Goal: Task Accomplishment & Management: Use online tool/utility

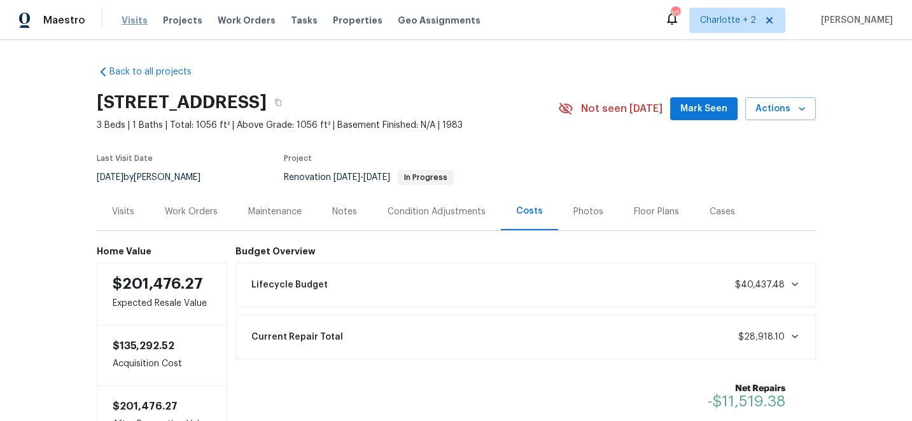
click at [127, 22] on span "Visits" at bounding box center [135, 20] width 26 height 13
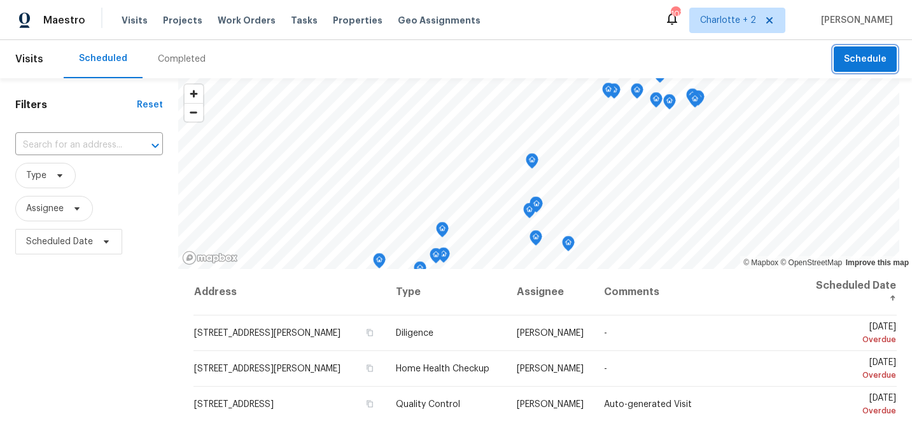
click at [858, 64] on span "Schedule" at bounding box center [865, 60] width 43 height 16
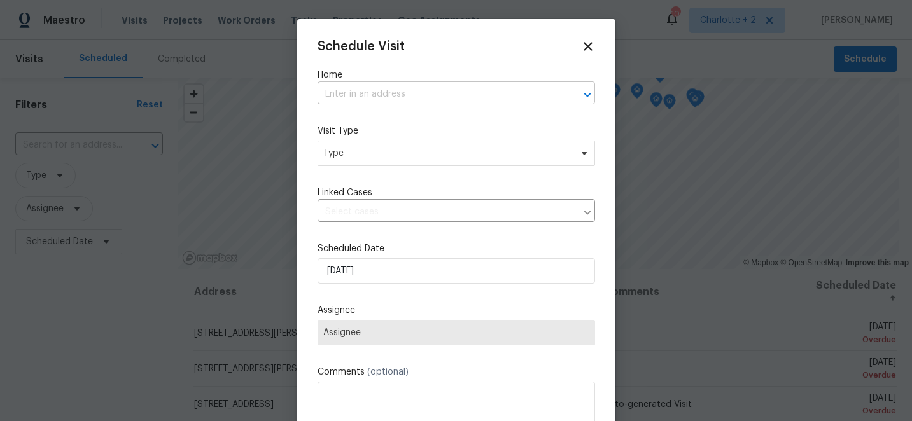
click at [391, 100] on input "text" at bounding box center [439, 95] width 242 height 20
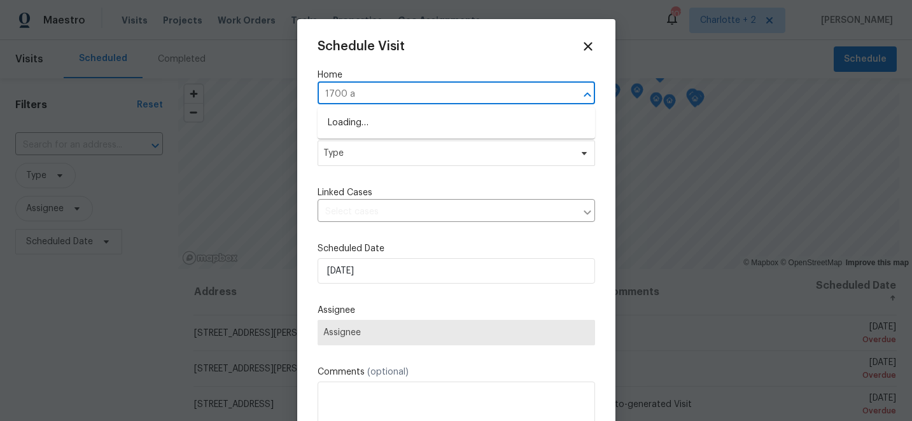
type input "1700 az"
click at [384, 125] on li "1700 Azalea Ave, Kannapolis, NC 28081" at bounding box center [456, 123] width 277 height 21
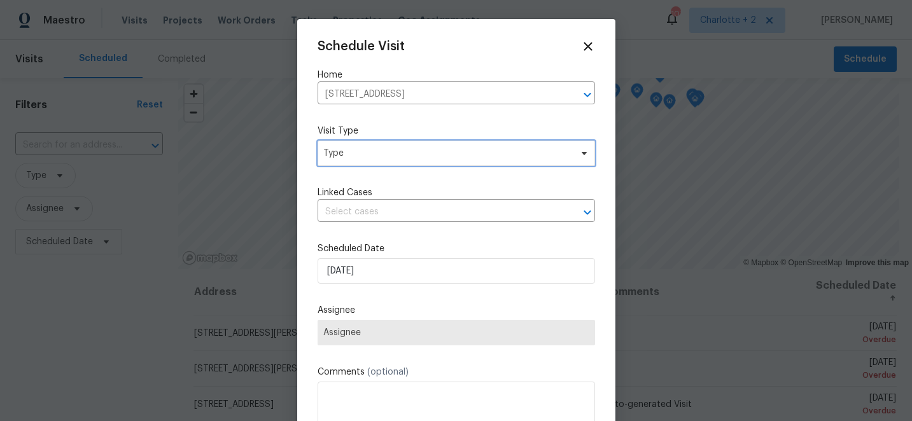
click at [371, 153] on span "Type" at bounding box center [447, 153] width 248 height 13
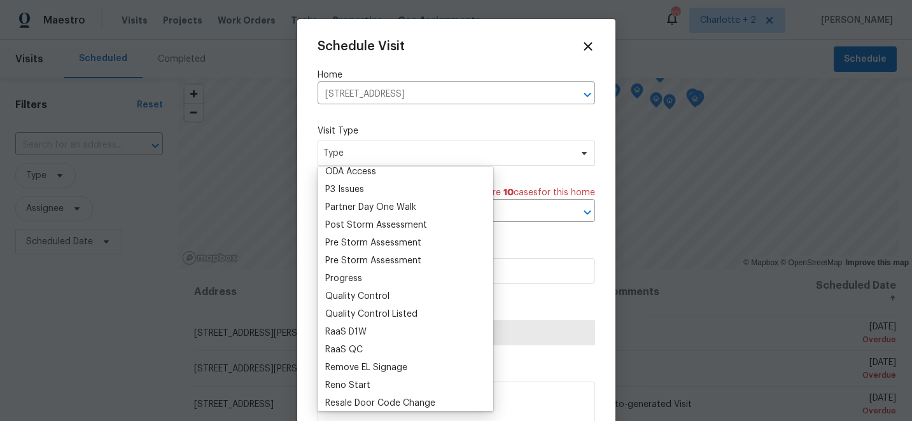
scroll to position [758, 0]
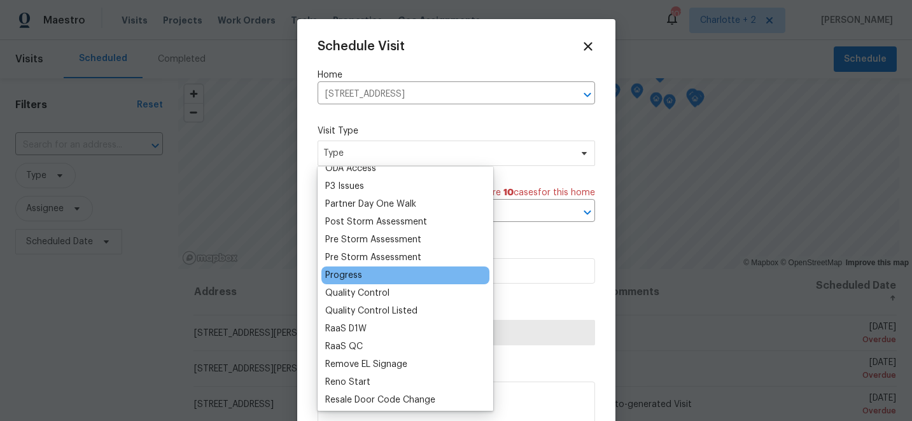
click at [347, 277] on div "Progress" at bounding box center [343, 275] width 37 height 13
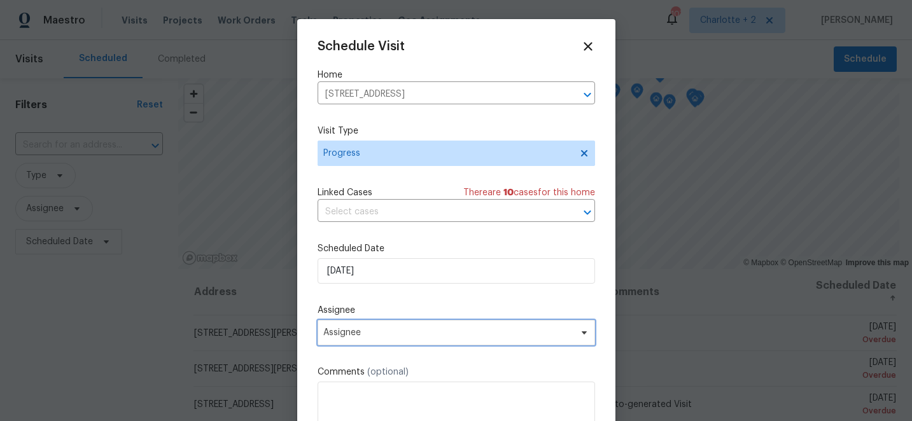
click at [375, 335] on span "Assignee" at bounding box center [447, 333] width 249 height 10
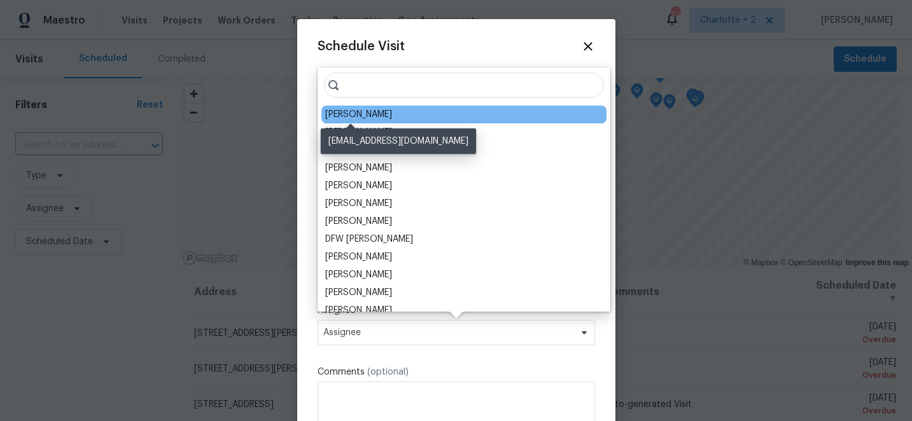
click at [364, 114] on div "[PERSON_NAME]" at bounding box center [358, 114] width 67 height 13
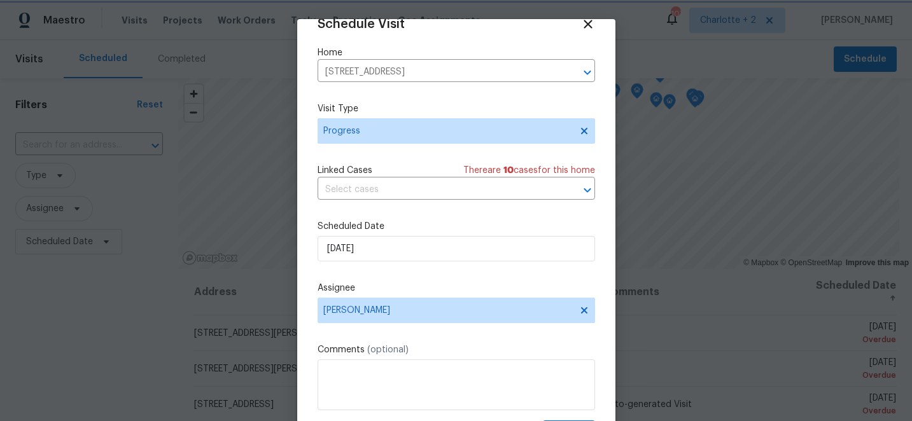
scroll to position [62, 0]
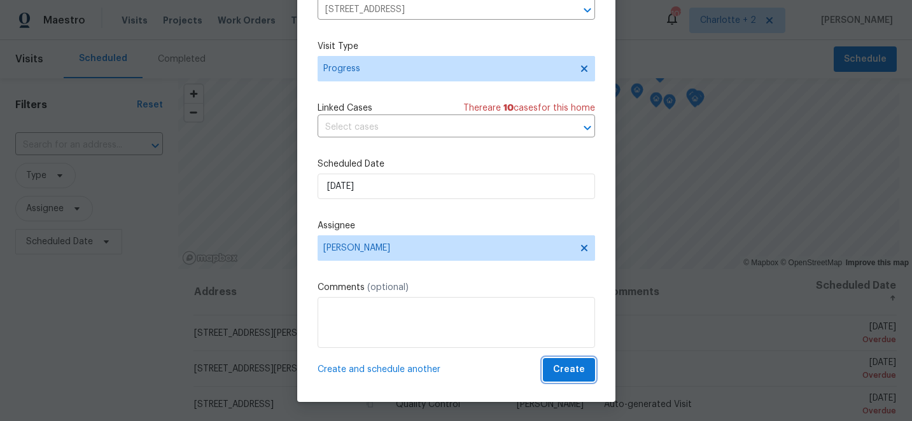
click at [579, 368] on span "Create" at bounding box center [569, 370] width 32 height 16
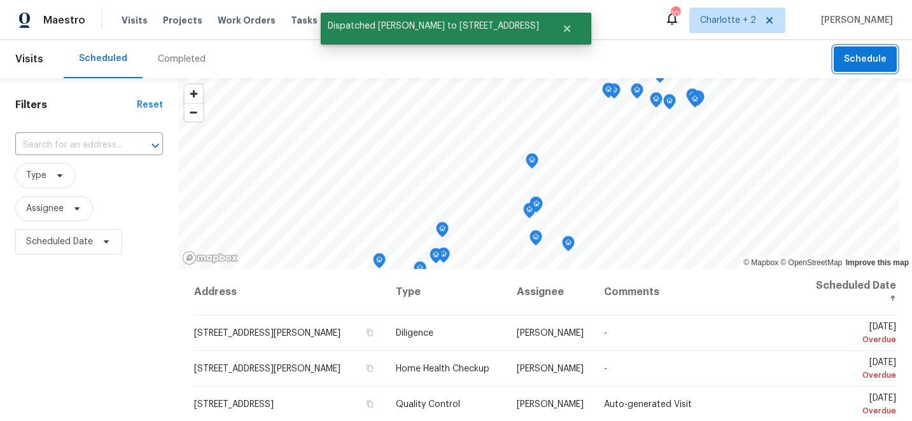
scroll to position [0, 0]
click at [857, 56] on span "Schedule" at bounding box center [865, 60] width 43 height 16
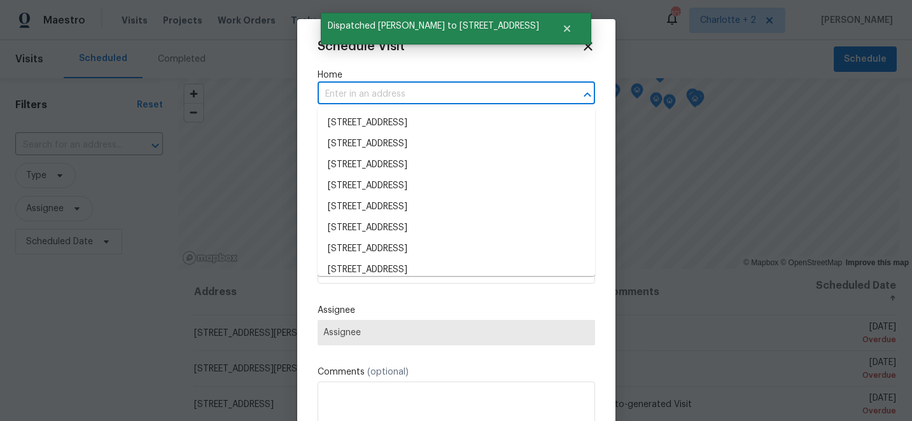
click at [381, 91] on input "text" at bounding box center [439, 95] width 242 height 20
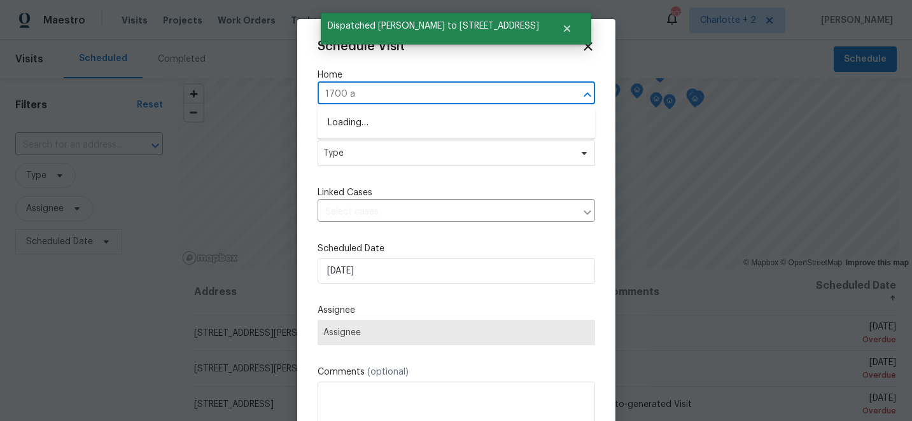
type input "1700 az"
click at [361, 121] on li "1700 Azalea Ave, Kannapolis, NC 28081" at bounding box center [456, 123] width 277 height 21
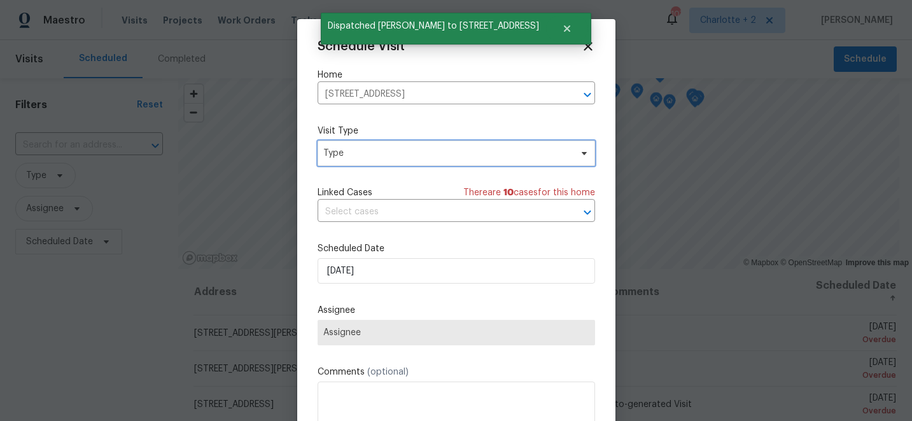
click at [361, 157] on span "Type" at bounding box center [447, 153] width 248 height 13
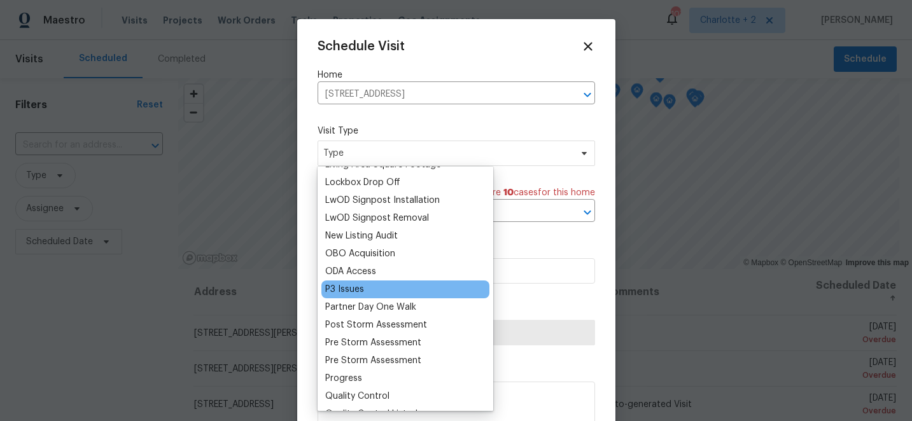
scroll to position [656, 0]
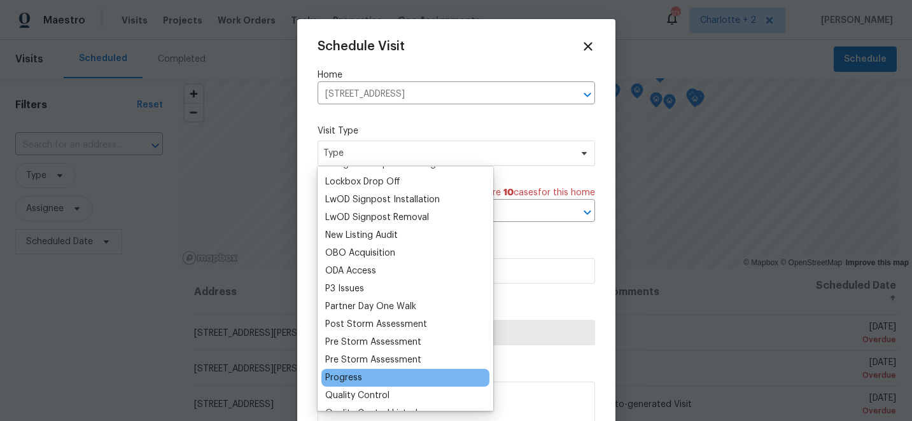
click at [345, 376] on div "Progress" at bounding box center [343, 378] width 37 height 13
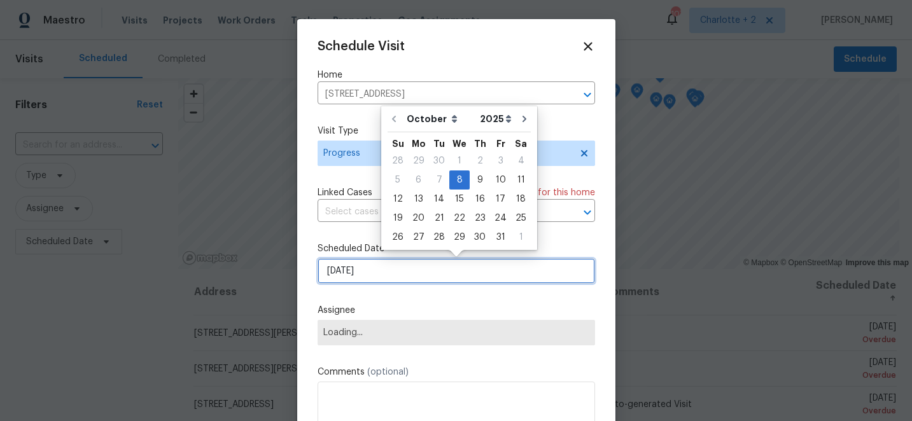
click at [391, 263] on input "10/8/2025" at bounding box center [456, 270] width 277 height 25
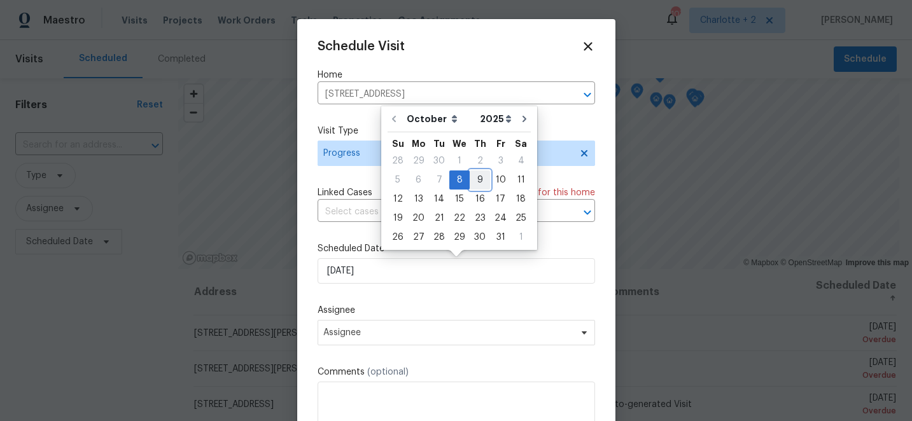
click at [477, 176] on div "9" at bounding box center [480, 180] width 20 height 18
type input "10/9/2025"
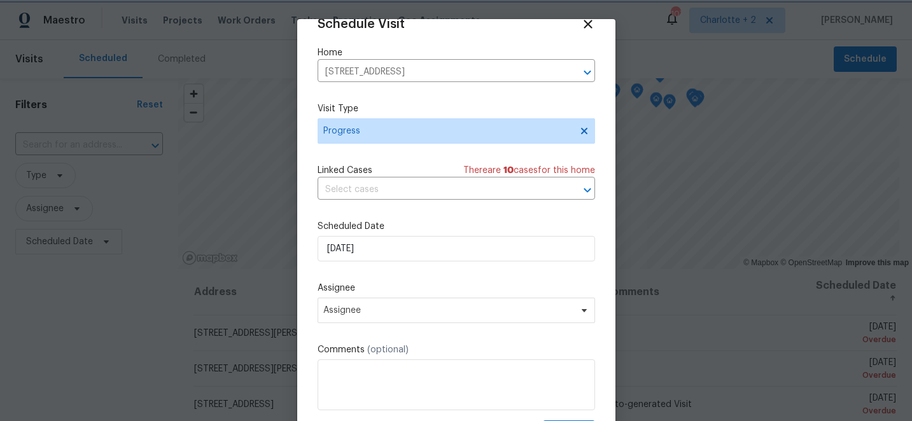
scroll to position [62, 0]
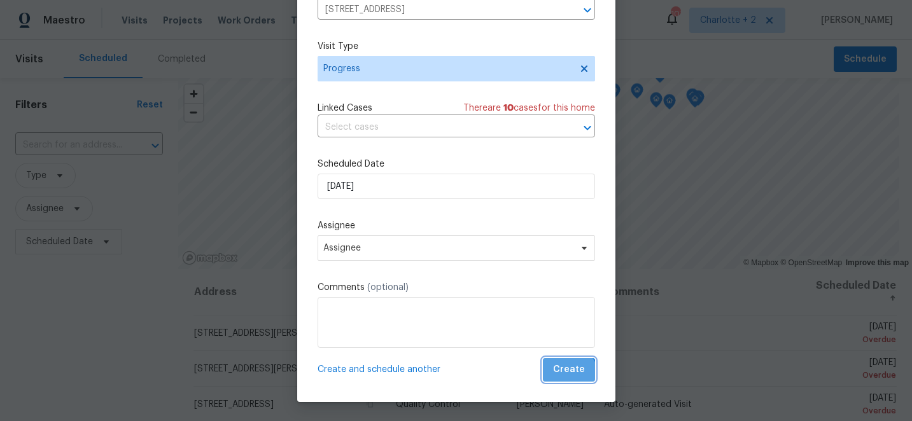
click at [567, 378] on button "Create" at bounding box center [569, 370] width 52 height 24
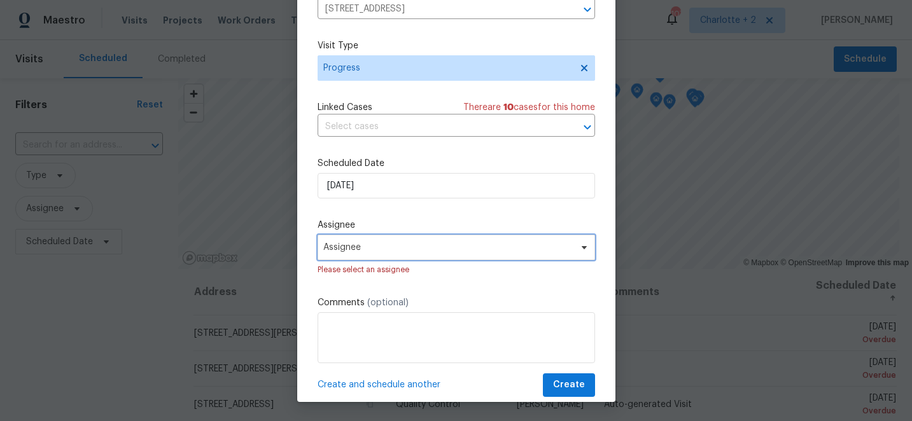
click at [451, 251] on span "Assignee" at bounding box center [447, 247] width 249 height 10
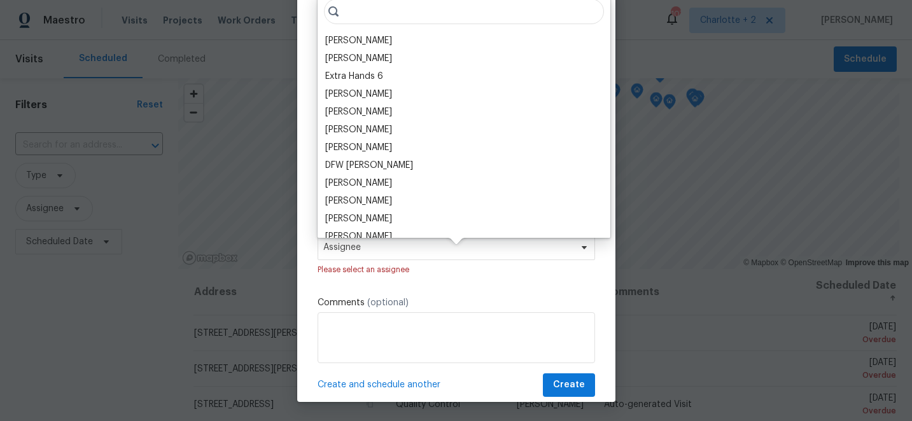
click at [345, 29] on div "Chip Hunter Brett Browman Extra Hands 6 Dawid Bania Ben Rifkind Meng Shi Michae…" at bounding box center [464, 116] width 293 height 244
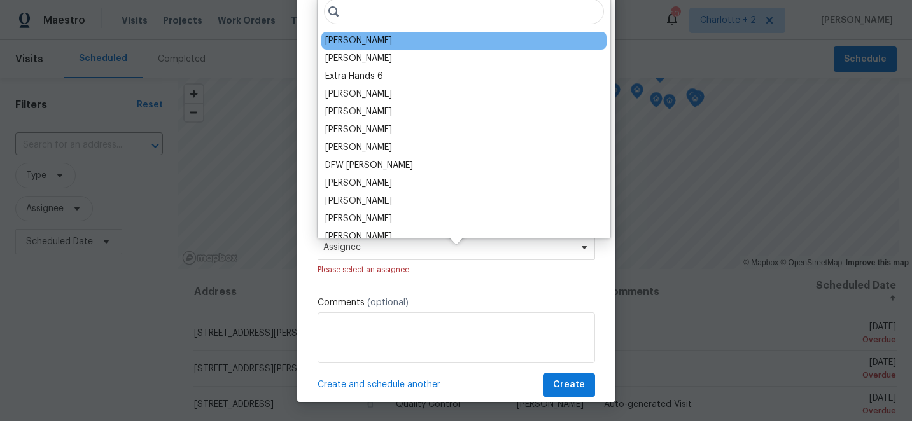
click at [345, 41] on div "[PERSON_NAME]" at bounding box center [358, 40] width 67 height 13
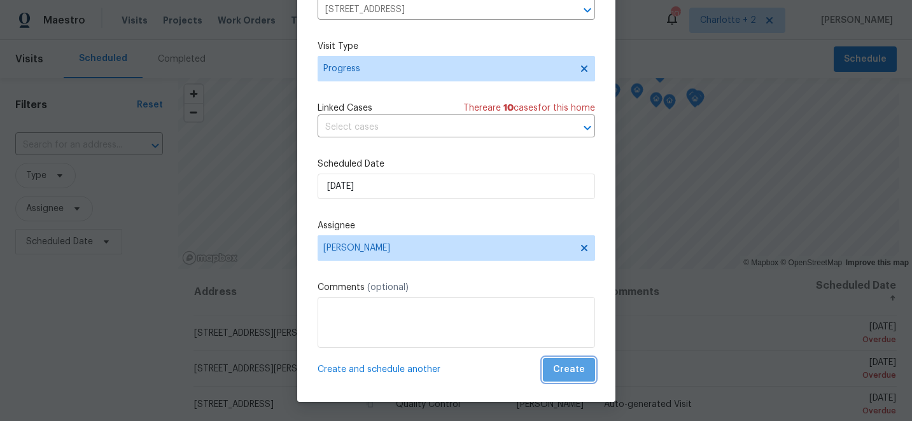
click at [570, 375] on span "Create" at bounding box center [569, 370] width 32 height 16
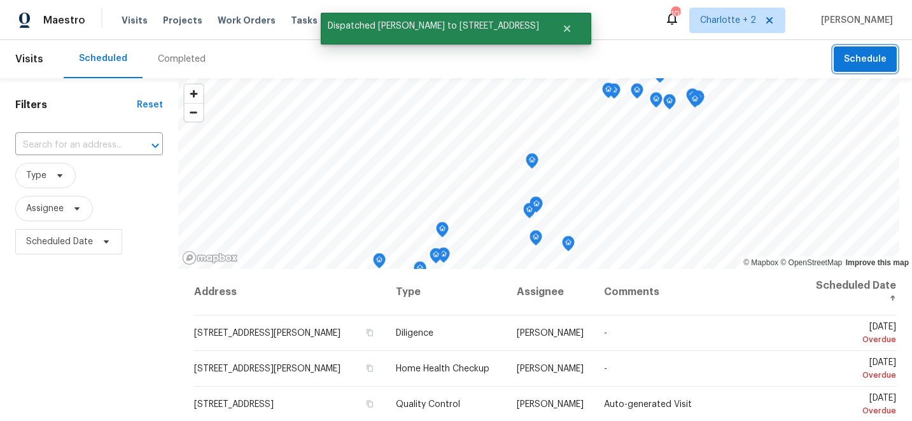
scroll to position [0, 0]
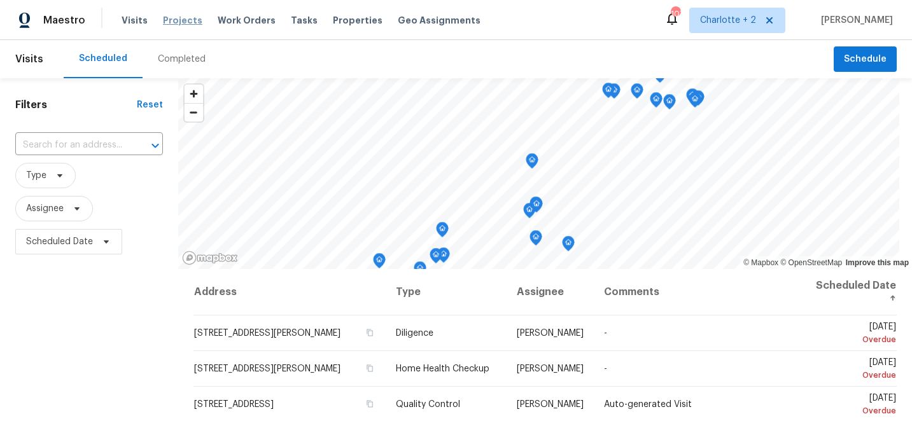
click at [182, 17] on span "Projects" at bounding box center [182, 20] width 39 height 13
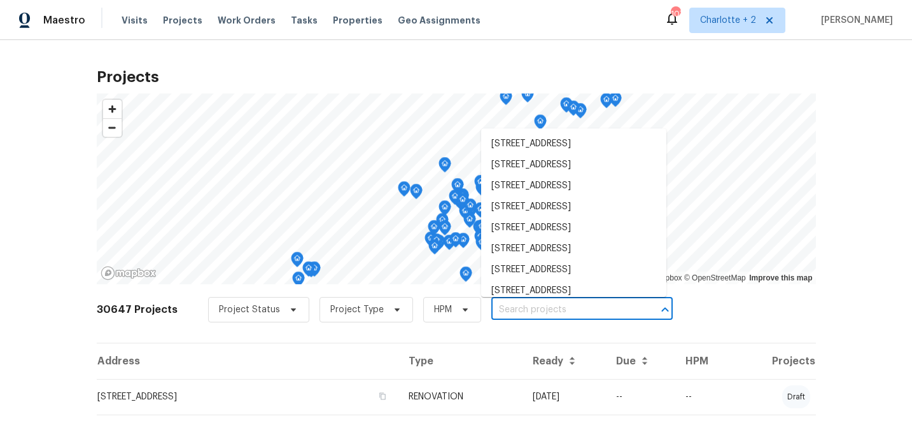
click at [491, 314] on input "text" at bounding box center [564, 310] width 146 height 20
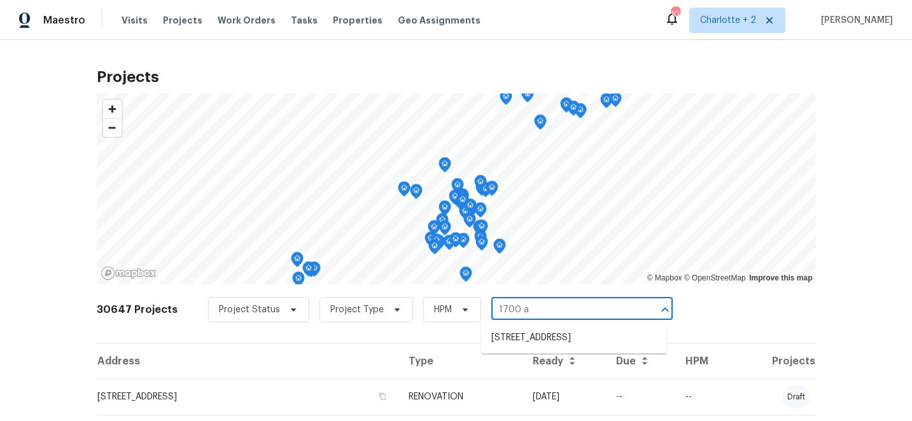
type input "1700 az"
click at [528, 333] on li "1700 Azalea Ave, Kannapolis, NC 28081" at bounding box center [573, 338] width 185 height 21
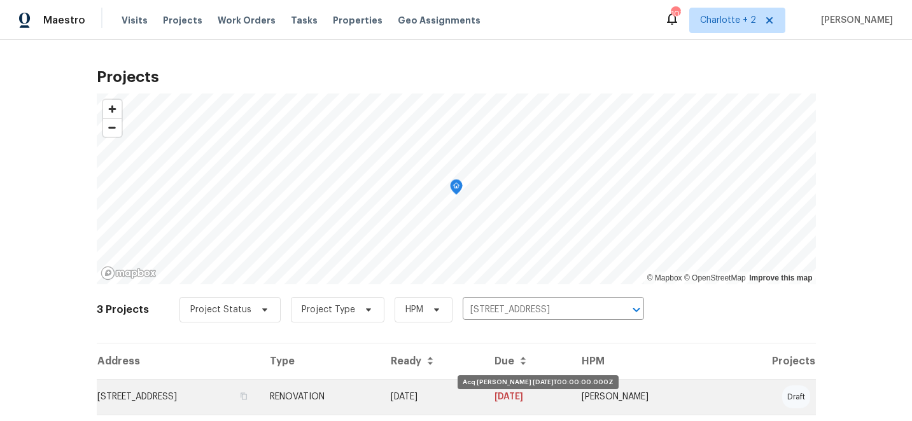
click at [462, 402] on td "[DATE]" at bounding box center [433, 397] width 104 height 36
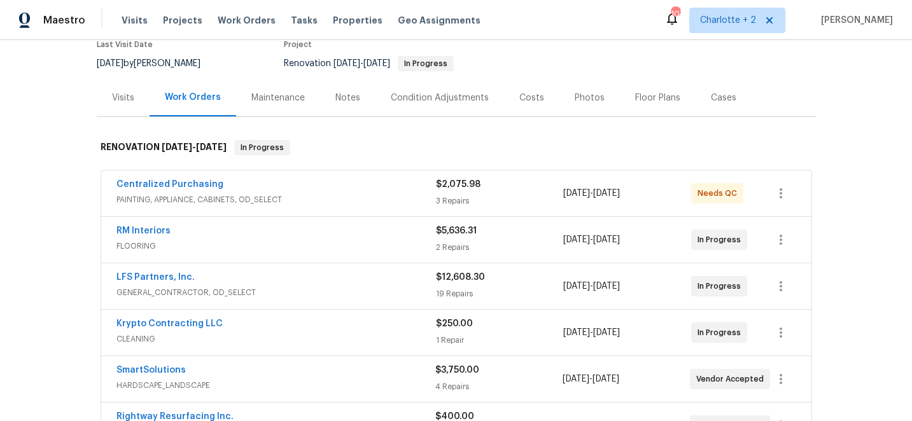
scroll to position [108, 0]
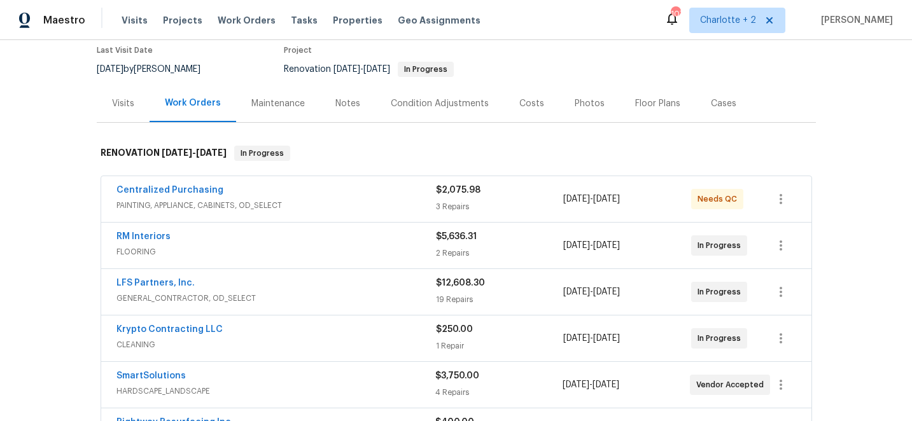
click at [524, 99] on div "Costs" at bounding box center [531, 103] width 25 height 13
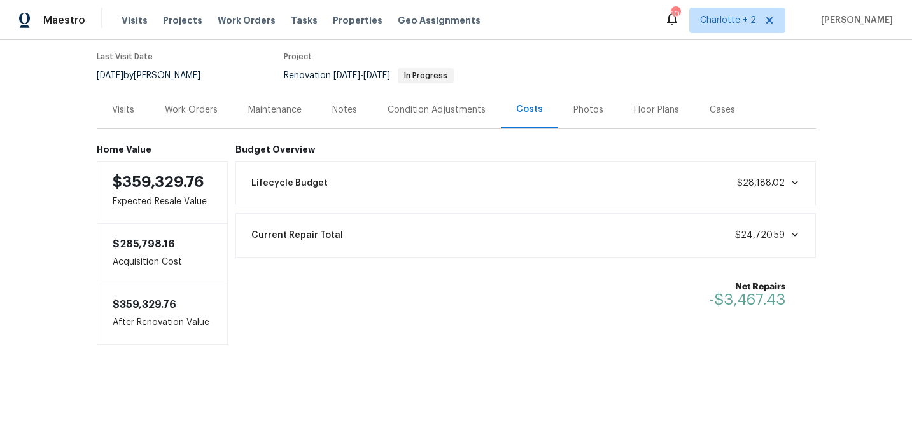
click at [189, 110] on div "Work Orders" at bounding box center [191, 110] width 53 height 13
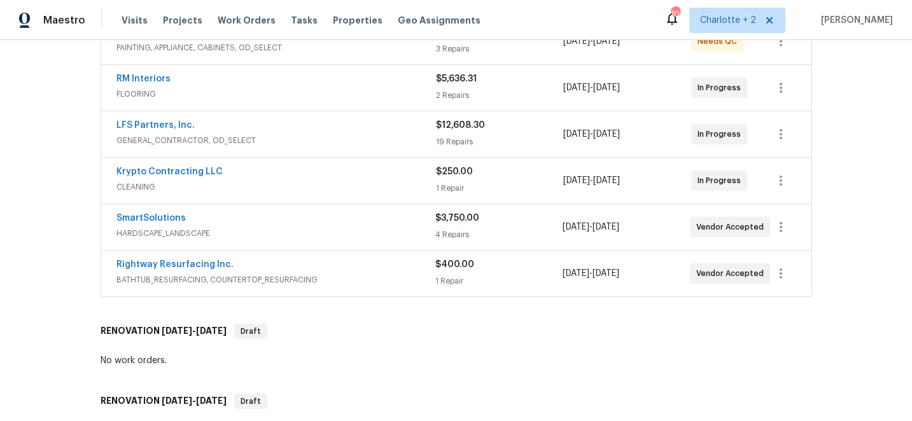
scroll to position [271, 0]
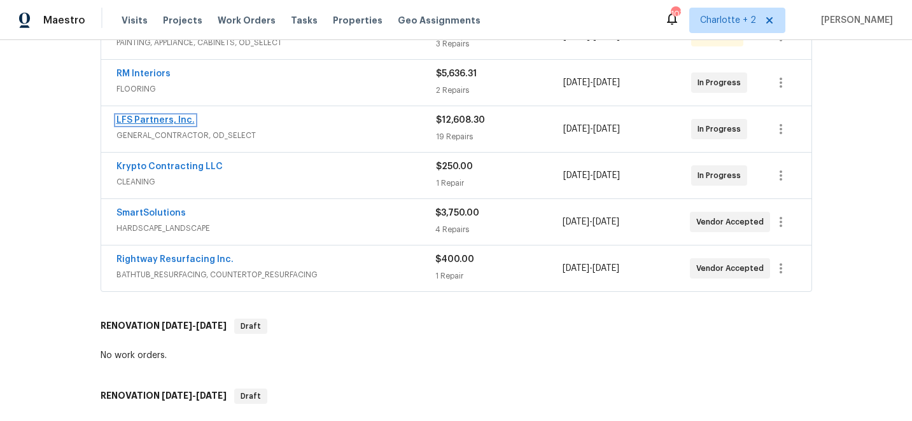
click at [150, 118] on link "LFS Partners, Inc." at bounding box center [155, 120] width 78 height 9
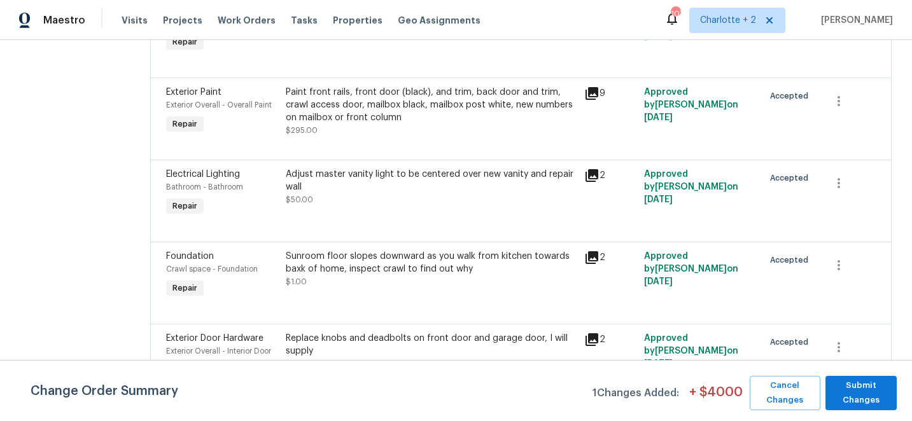
scroll to position [853, 0]
click at [840, 174] on icon "button" at bounding box center [838, 181] width 15 height 15
click at [840, 172] on li "Cancel" at bounding box center [847, 172] width 49 height 21
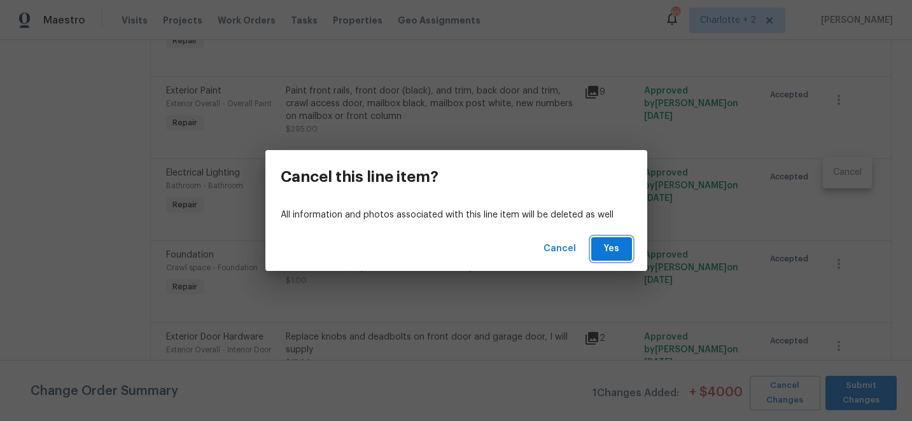
click at [617, 251] on span "Yes" at bounding box center [611, 249] width 20 height 16
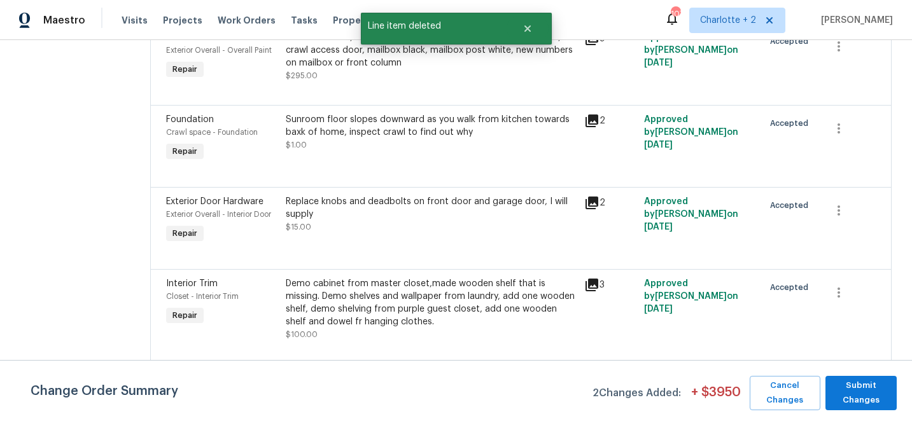
scroll to position [908, 0]
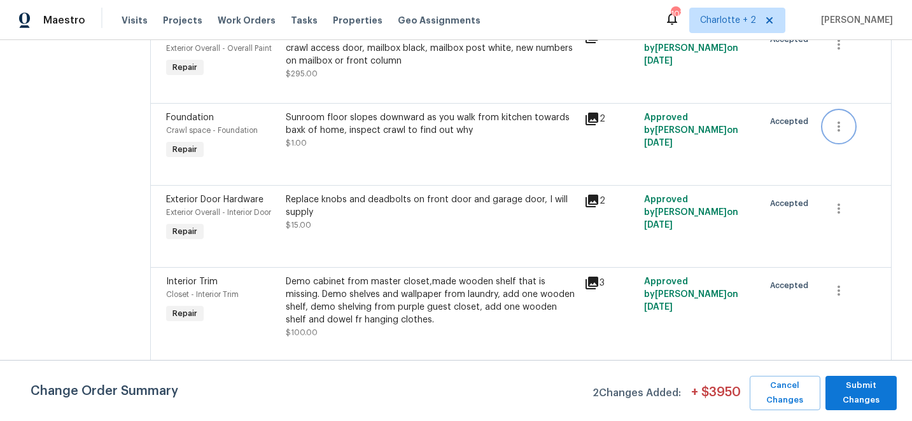
click at [848, 111] on button "button" at bounding box center [839, 126] width 31 height 31
click at [846, 119] on li "Cancel" at bounding box center [847, 117] width 49 height 21
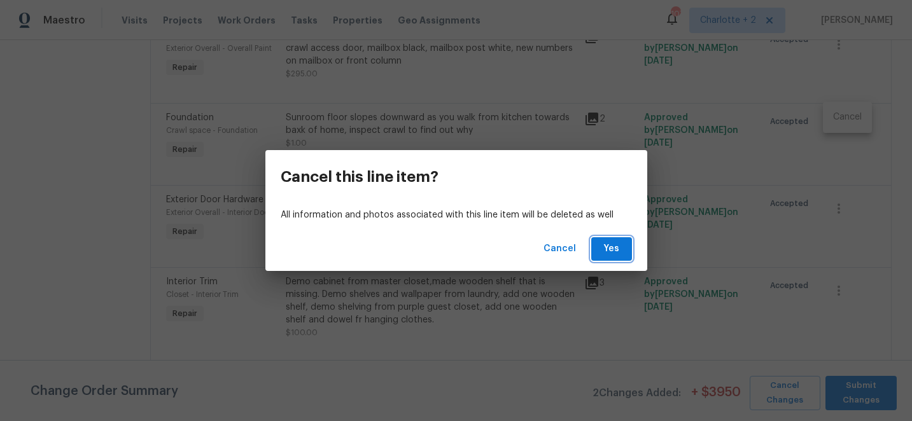
click at [608, 245] on span "Yes" at bounding box center [611, 249] width 20 height 16
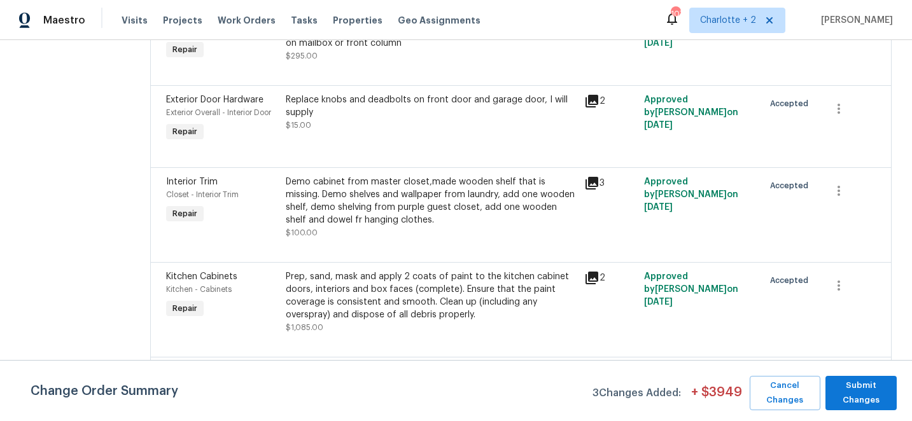
scroll to position [927, 0]
click at [835, 182] on icon "button" at bounding box center [838, 189] width 15 height 15
click at [431, 193] on div at bounding box center [456, 210] width 912 height 421
click at [836, 185] on icon "button" at bounding box center [838, 189] width 15 height 15
click at [741, 197] on div at bounding box center [456, 210] width 912 height 421
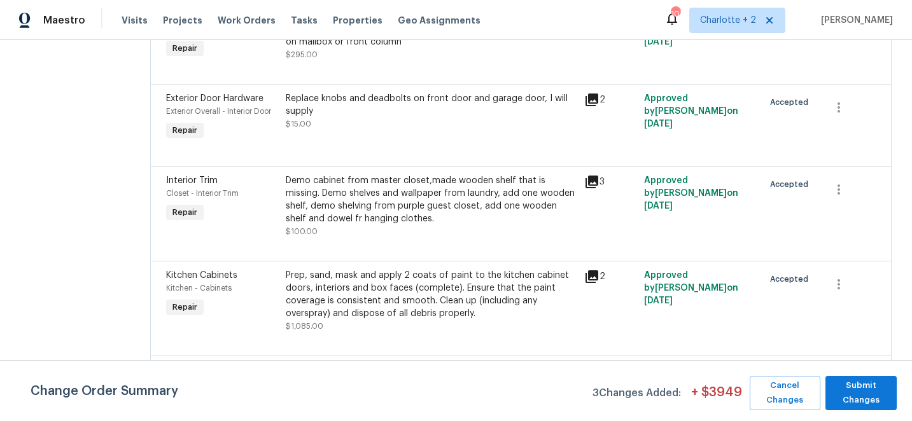
click at [416, 174] on div "Demo cabinet from master closet,made wooden shelf that is missing. Demo shelves…" at bounding box center [431, 199] width 291 height 51
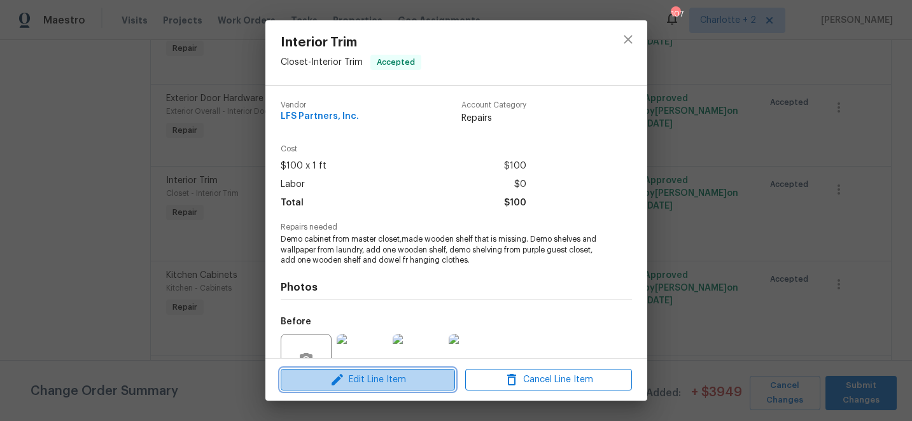
click at [359, 380] on span "Edit Line Item" at bounding box center [367, 380] width 167 height 16
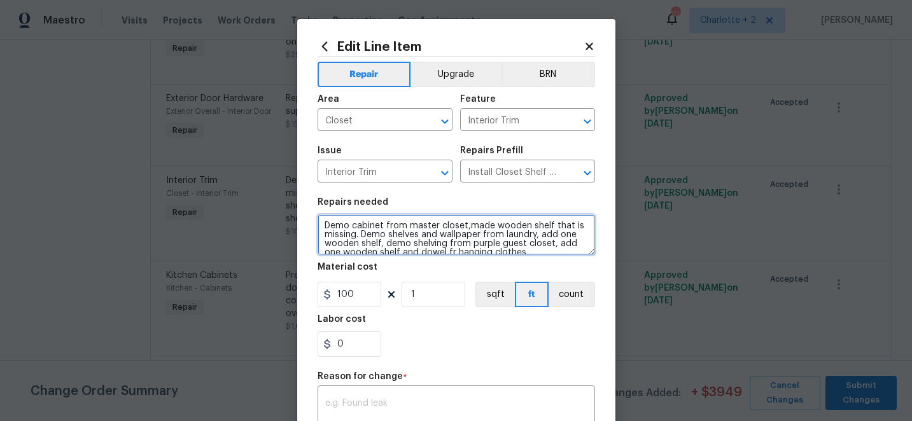
click at [482, 228] on textarea "Demo cabinet from master closet,made wooden shelf that is missing. Demo shelves…" at bounding box center [456, 234] width 277 height 41
click at [467, 229] on textarea "Demo cabinet from master closet,make a wooden shelf that is missing. Demo shelv…" at bounding box center [456, 234] width 277 height 41
click at [559, 228] on textarea "Demo cabinet from master closet, make a wooden shelf that is missing. Demo shel…" at bounding box center [456, 234] width 277 height 41
click at [450, 238] on textarea "Demo cabinet from master closet, make a wooden shelf to replace the one that is…" at bounding box center [456, 234] width 277 height 41
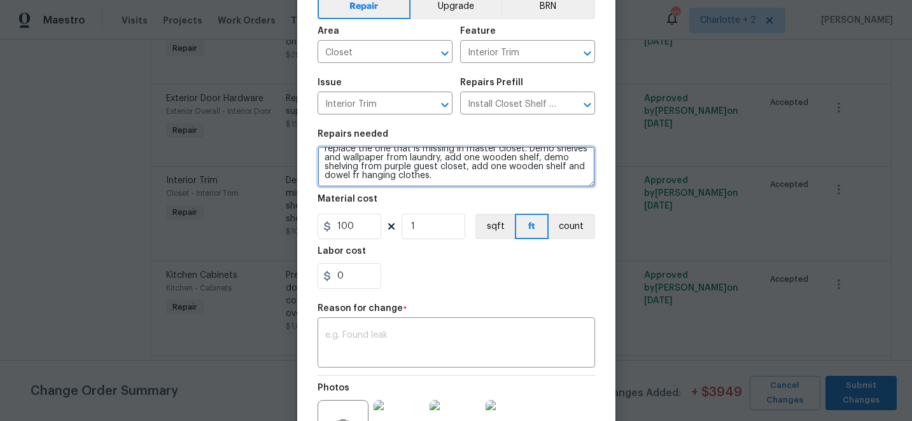
scroll to position [76, 0]
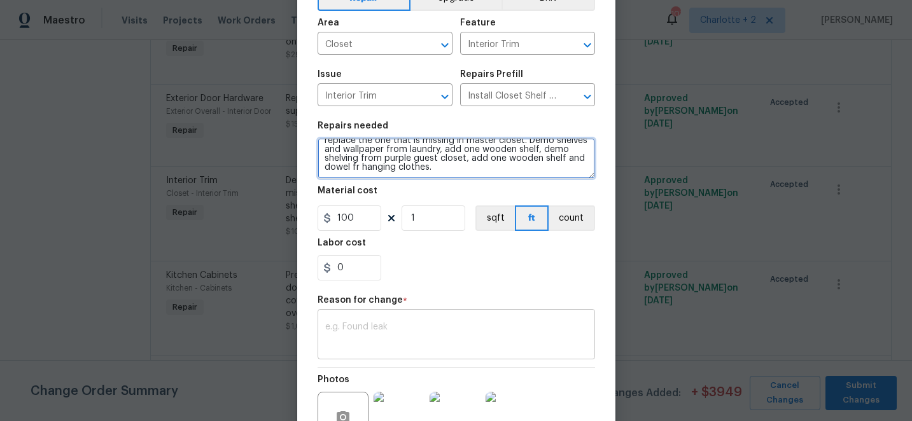
type textarea "Demo cabinet from master closet, make a wooden shelf to replace the one that is…"
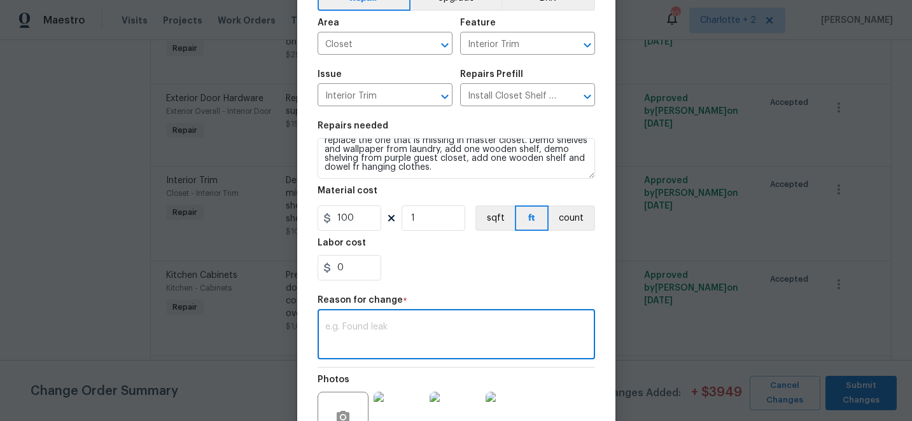
click at [386, 335] on textarea at bounding box center [456, 336] width 262 height 27
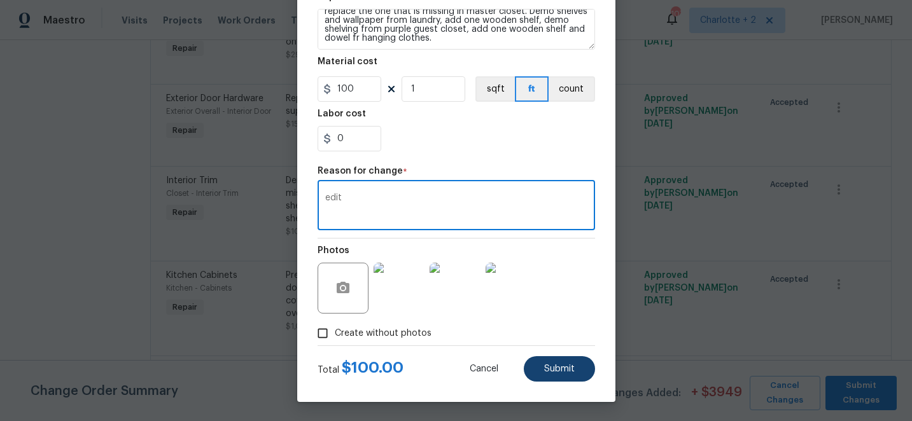
type textarea "edit"
click at [563, 367] on span "Submit" at bounding box center [559, 370] width 31 height 10
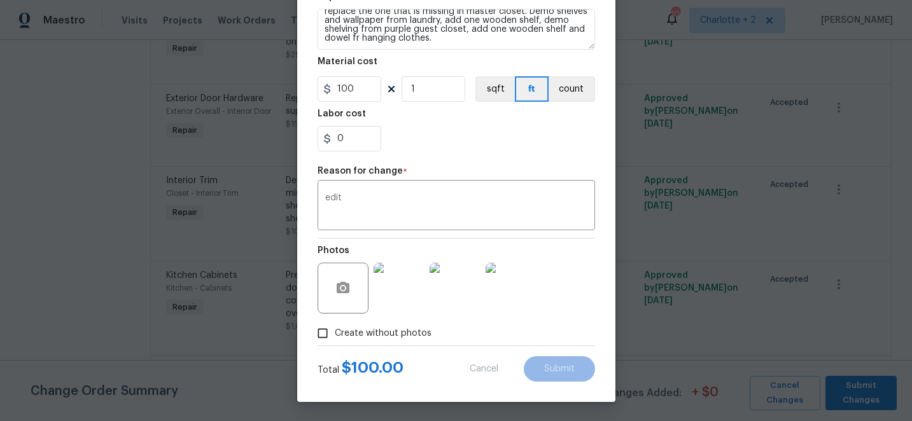
type textarea "Demo cabinet from master closet,made wooden shelf that is missing. Demo shelves…"
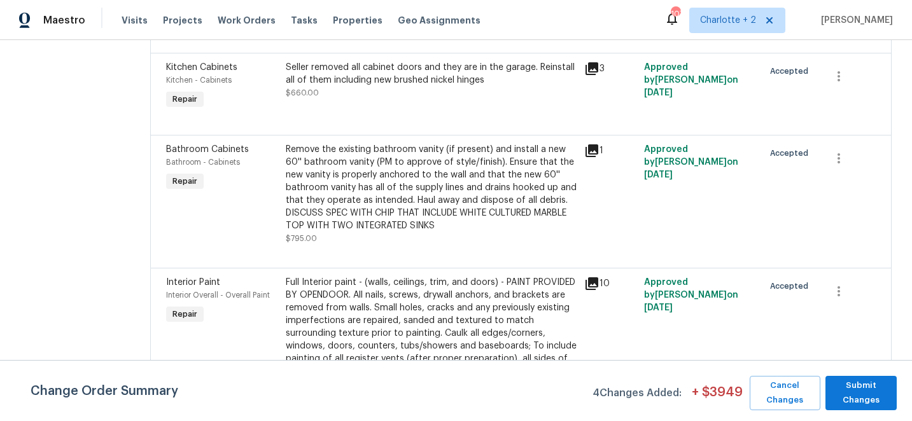
scroll to position [1753, 0]
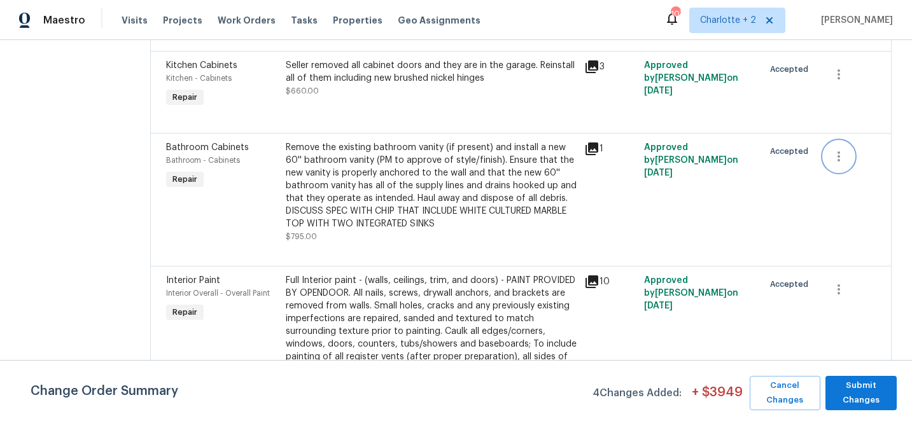
click at [843, 149] on icon "button" at bounding box center [838, 156] width 15 height 15
click at [843, 147] on li "Cancel" at bounding box center [847, 149] width 49 height 21
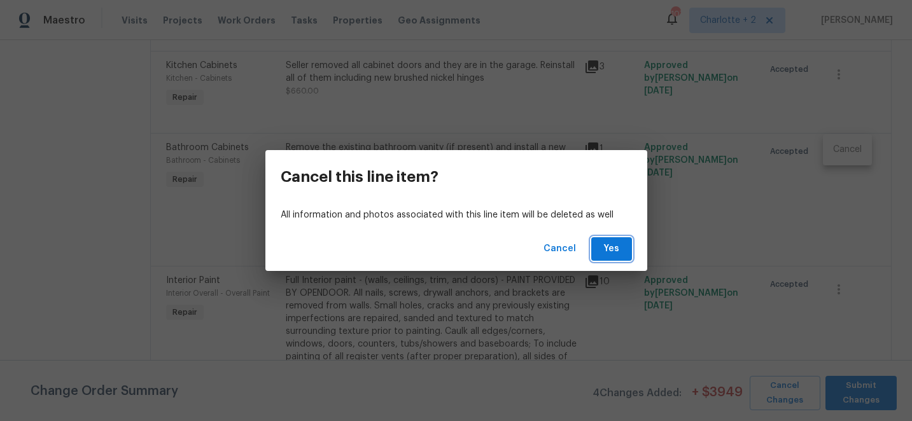
click at [607, 247] on span "Yes" at bounding box center [611, 249] width 20 height 16
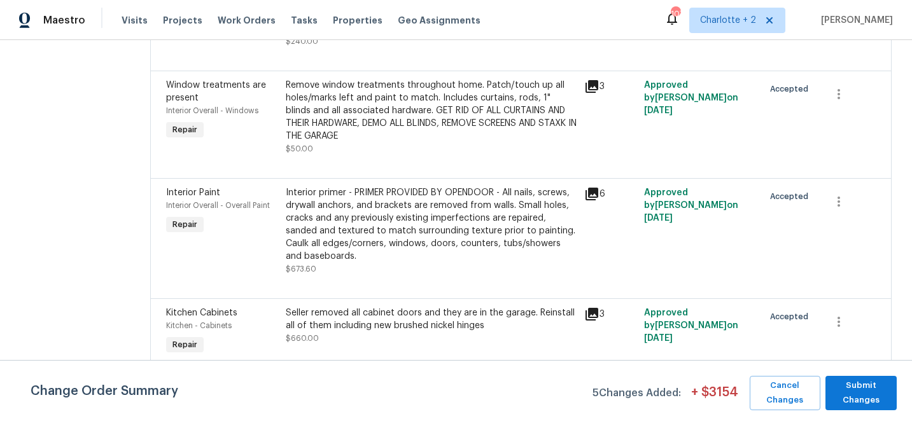
scroll to position [1405, 0]
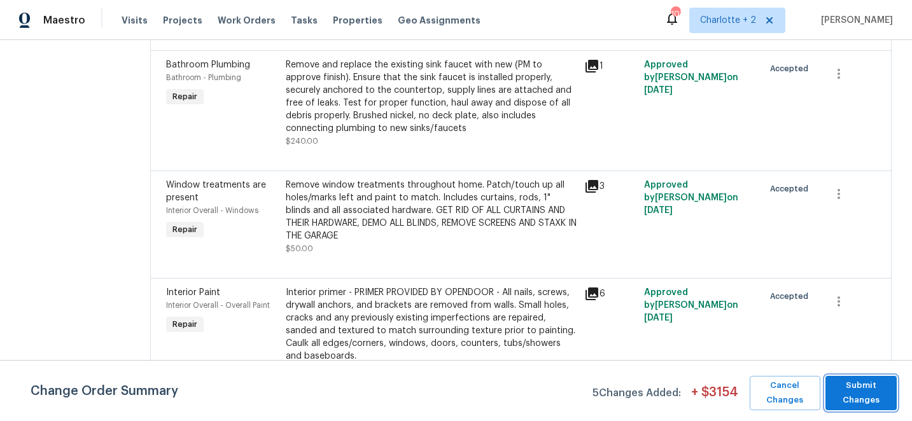
click at [865, 385] on span "Submit Changes" at bounding box center [861, 393] width 59 height 29
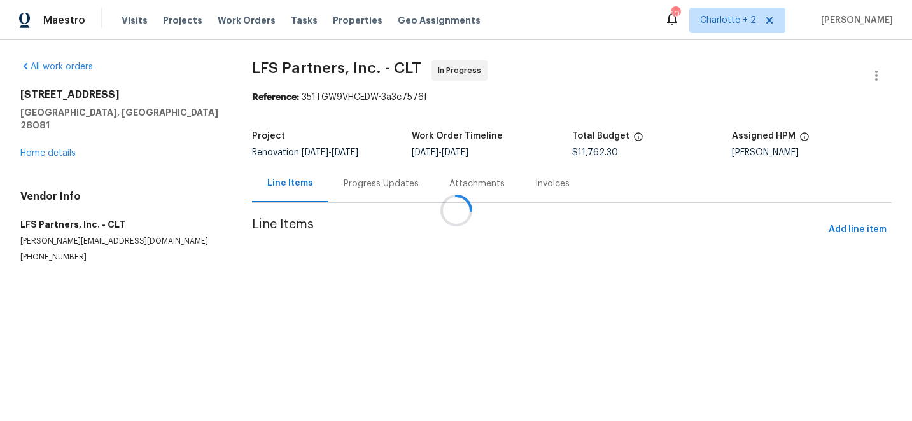
scroll to position [0, 0]
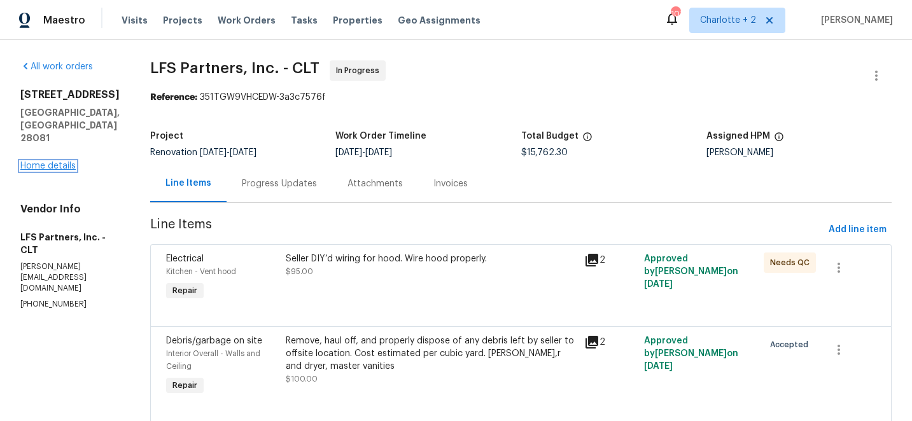
click at [44, 162] on link "Home details" at bounding box center [47, 166] width 55 height 9
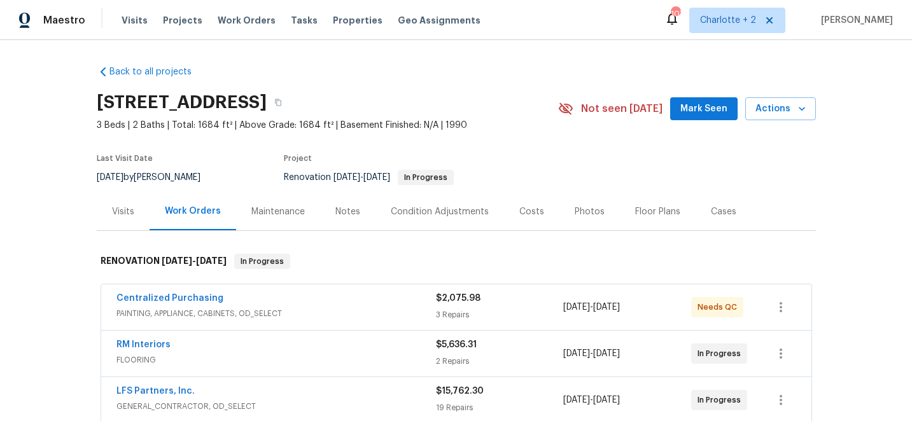
click at [523, 208] on div "Costs" at bounding box center [531, 212] width 25 height 13
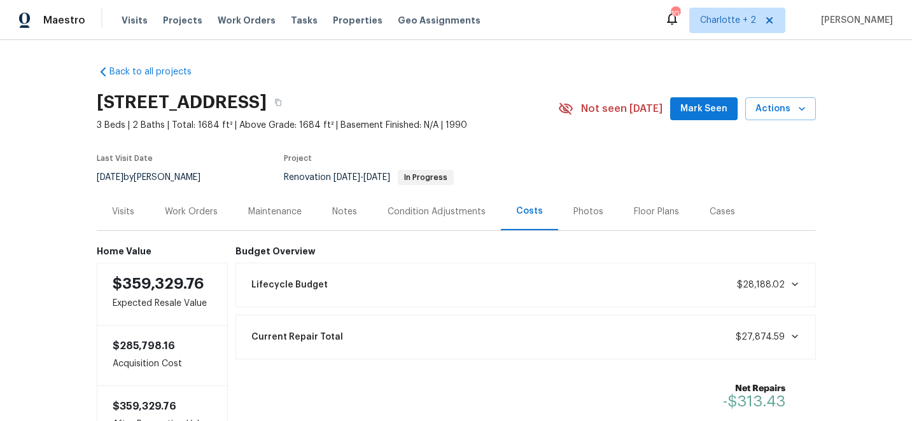
click at [186, 211] on div "Work Orders" at bounding box center [191, 212] width 53 height 13
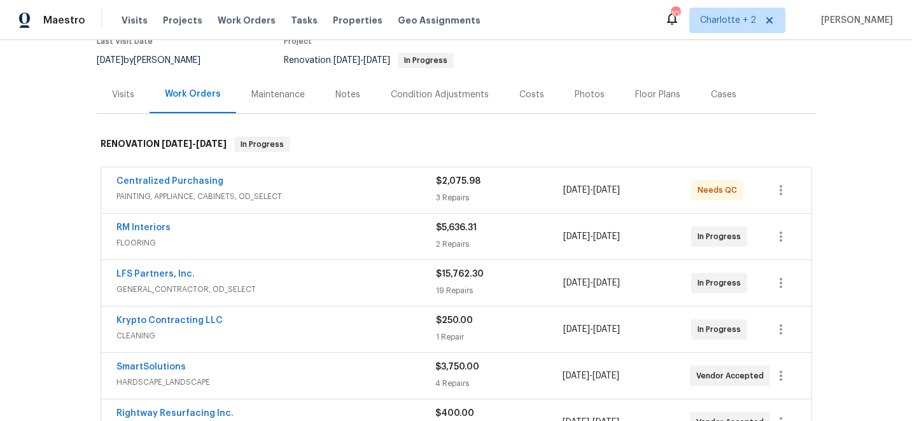
scroll to position [158, 0]
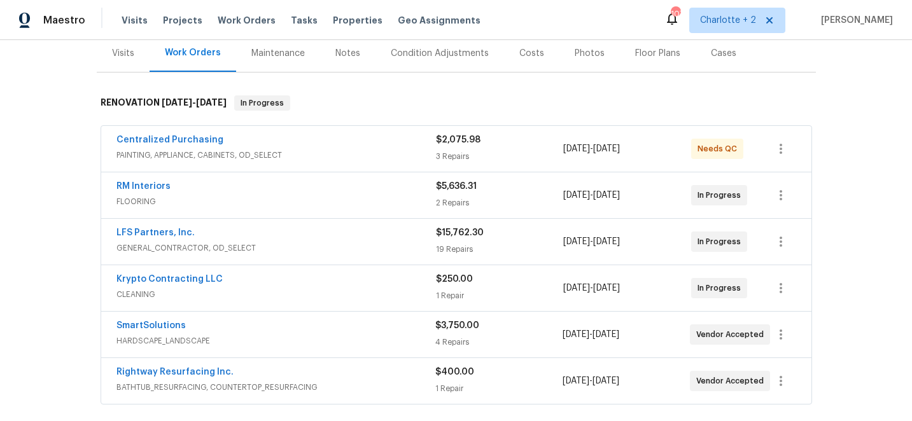
click at [441, 55] on div "Condition Adjustments" at bounding box center [440, 53] width 98 height 13
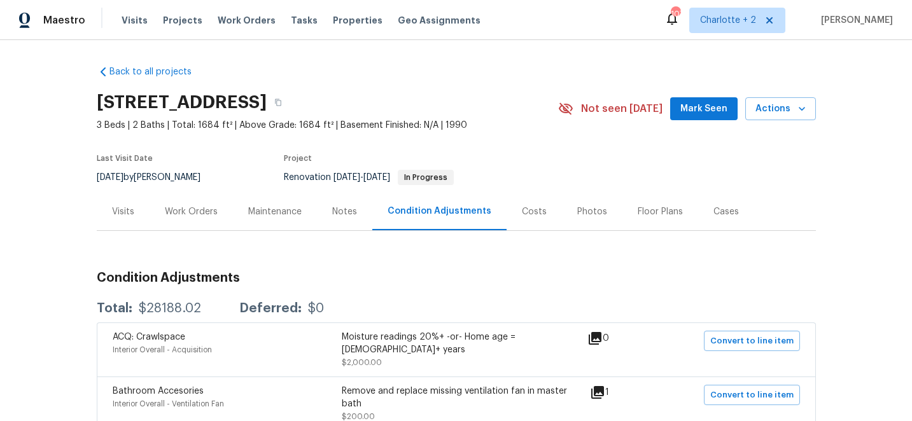
click at [199, 209] on div "Work Orders" at bounding box center [191, 212] width 53 height 13
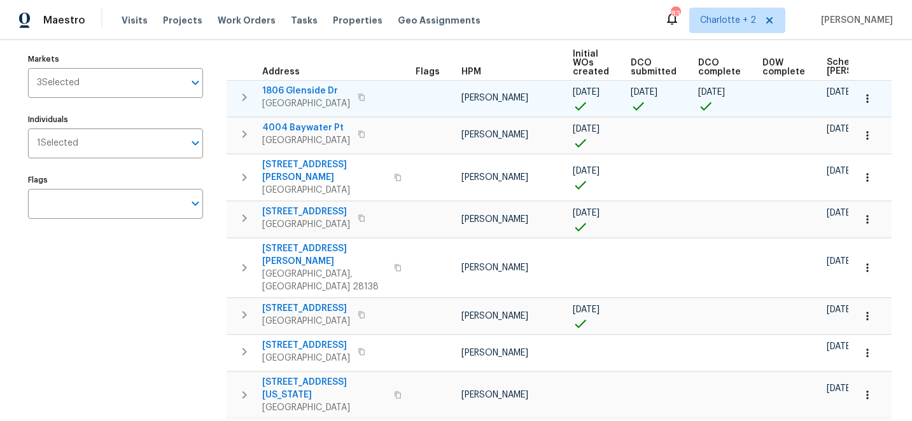
scroll to position [138, 0]
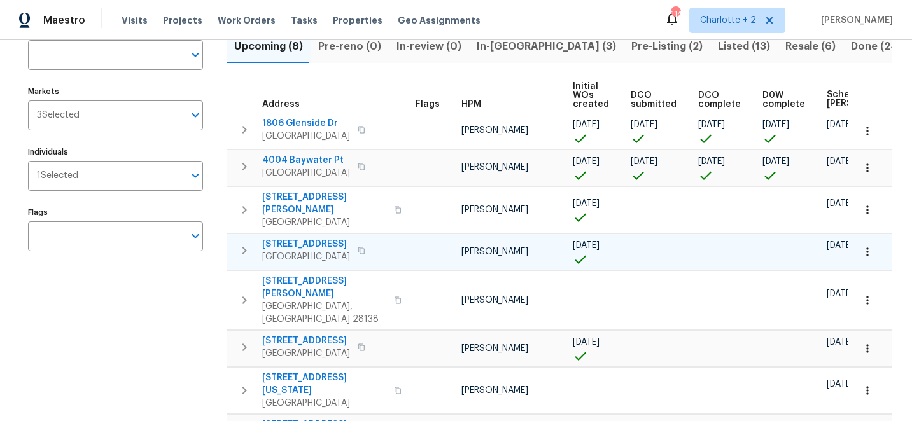
scroll to position [140, 0]
